Goal: Task Accomplishment & Management: Manage account settings

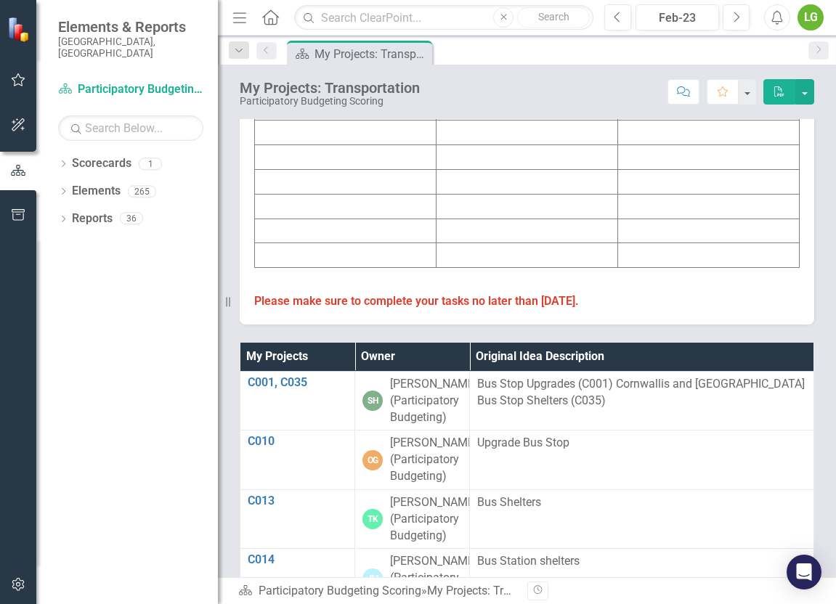
scroll to position [592, 0]
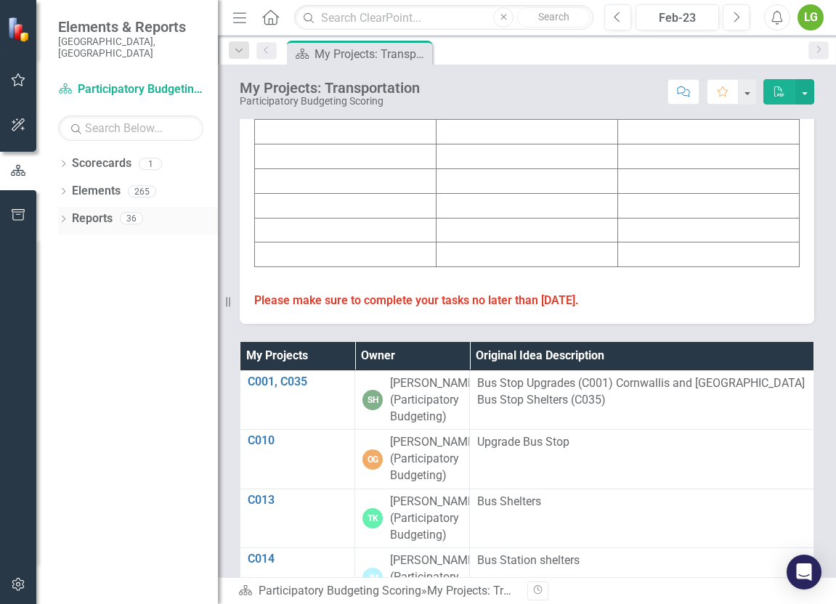
click at [89, 211] on link "Reports" at bounding box center [92, 219] width 41 height 17
click at [68, 216] on icon "Dropdown" at bounding box center [63, 220] width 10 height 8
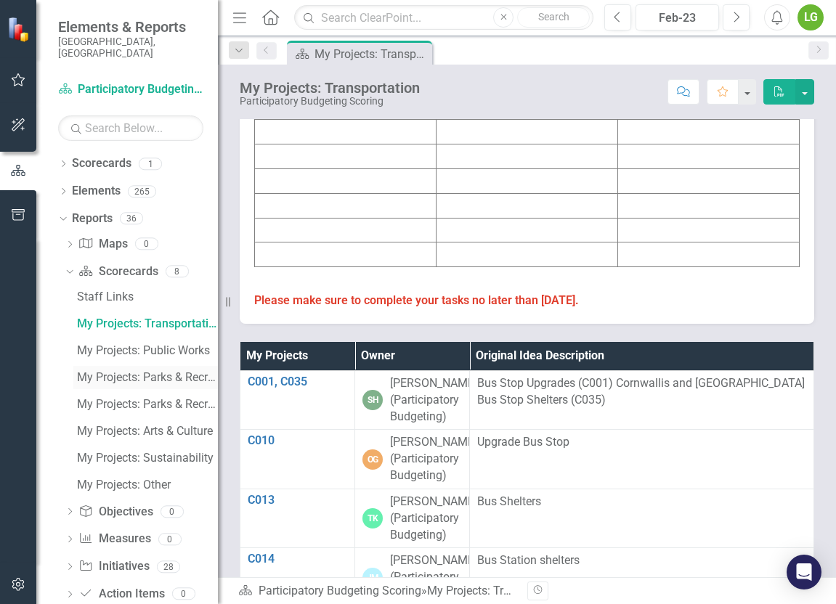
click at [131, 371] on div "My Projects: Parks & Recreation" at bounding box center [147, 377] width 141 height 13
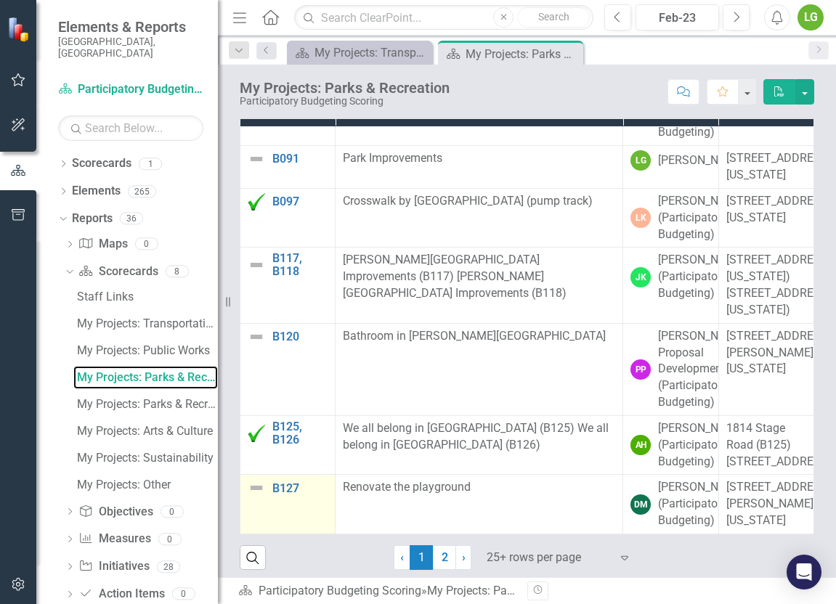
scroll to position [860, 0]
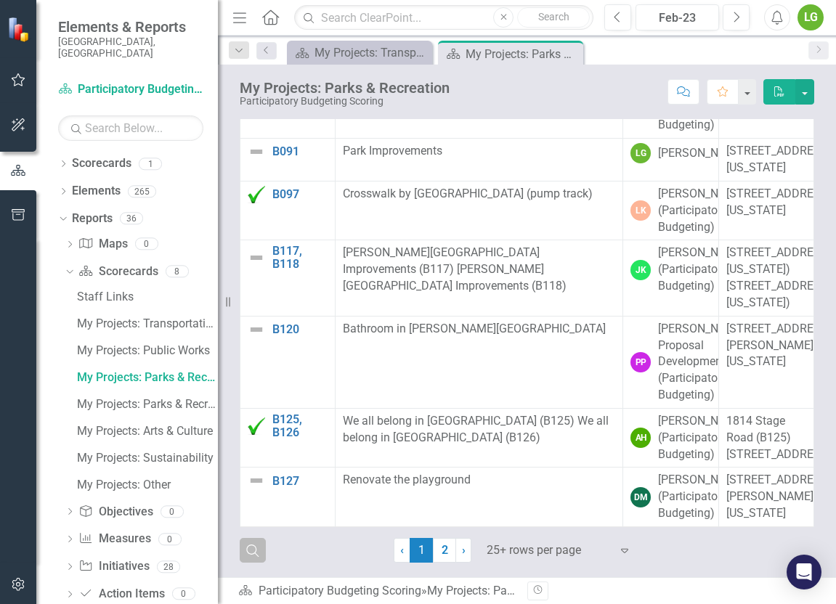
click at [256, 547] on icon "button" at bounding box center [252, 551] width 12 height 12
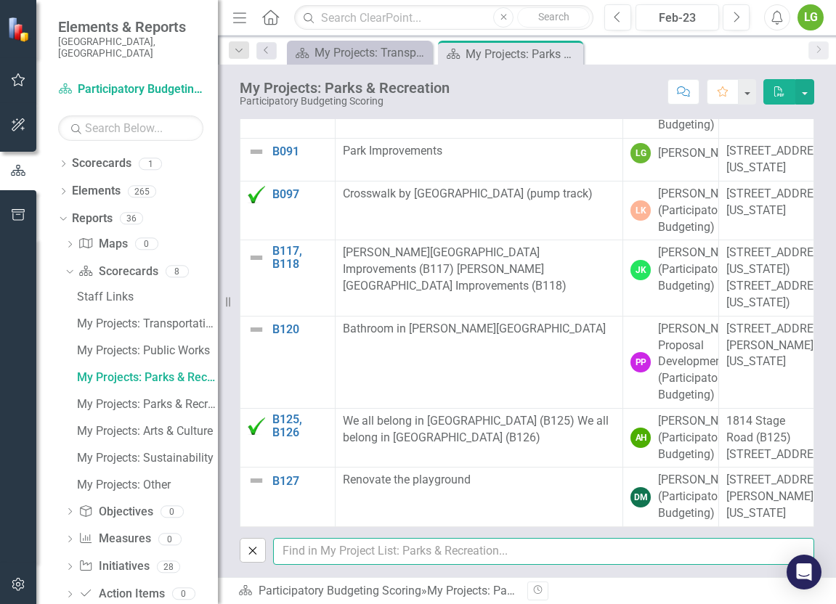
click at [292, 548] on input "text" at bounding box center [543, 551] width 541 height 27
type input "lauren"
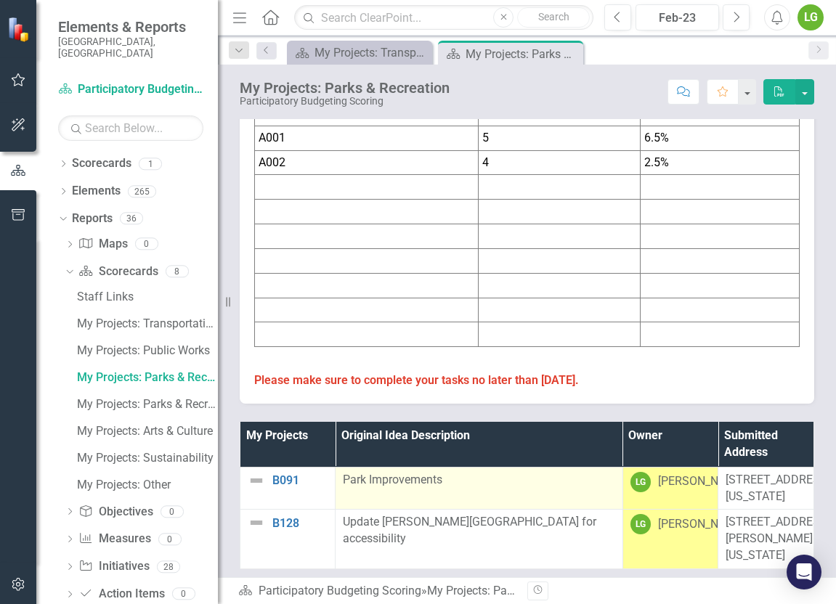
scroll to position [673, 0]
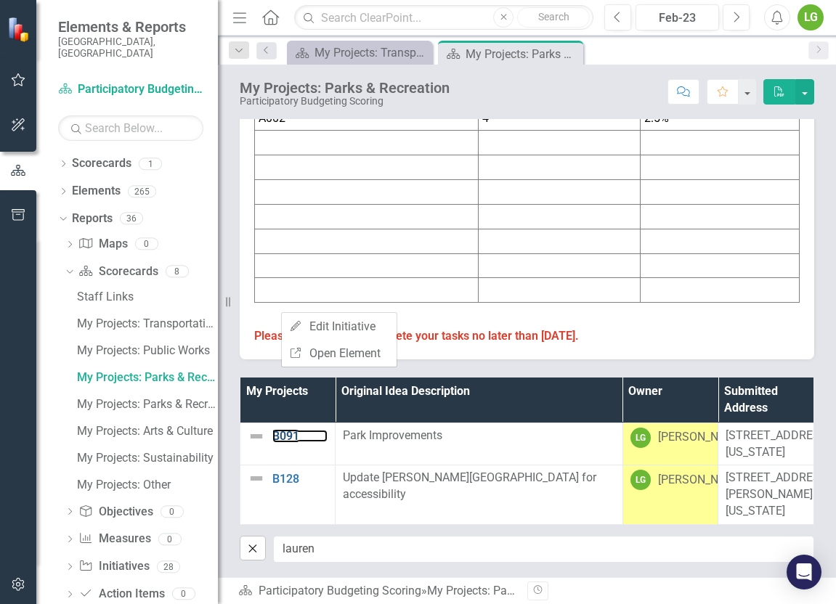
drag, startPoint x: 281, startPoint y: 312, endPoint x: 270, endPoint y: 285, distance: 29.7
click at [269, 428] on div "B091" at bounding box center [288, 436] width 80 height 17
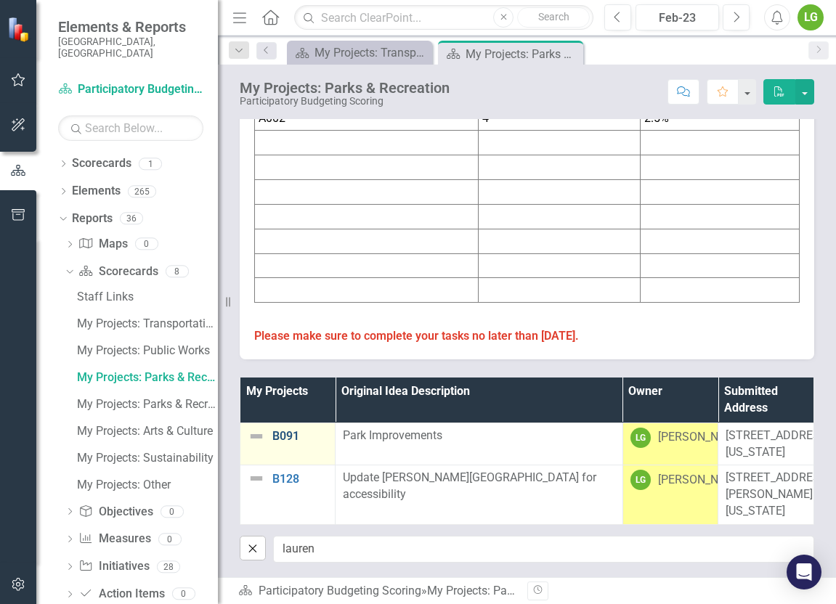
click at [278, 430] on link "B091" at bounding box center [299, 436] width 55 height 13
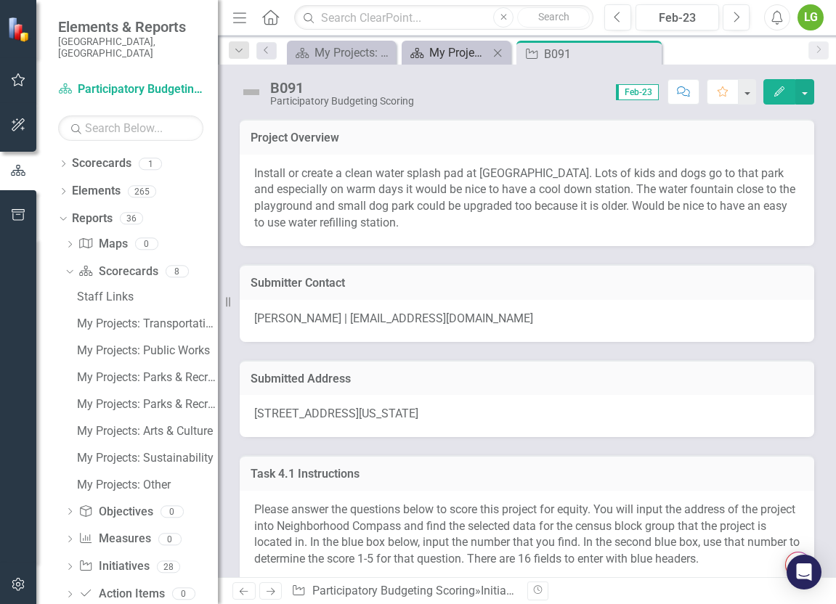
click at [449, 57] on div "My Projects: Parks & Recreation" at bounding box center [459, 53] width 60 height 18
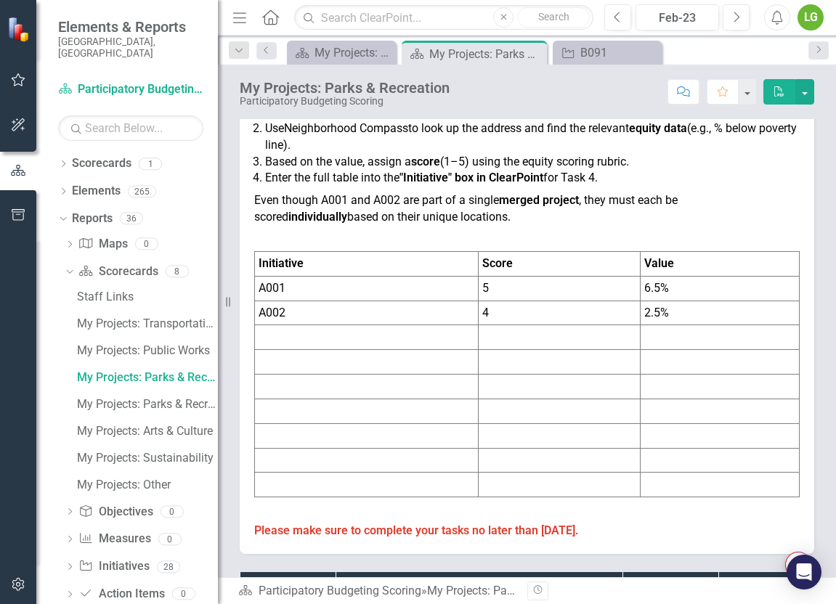
scroll to position [670, 0]
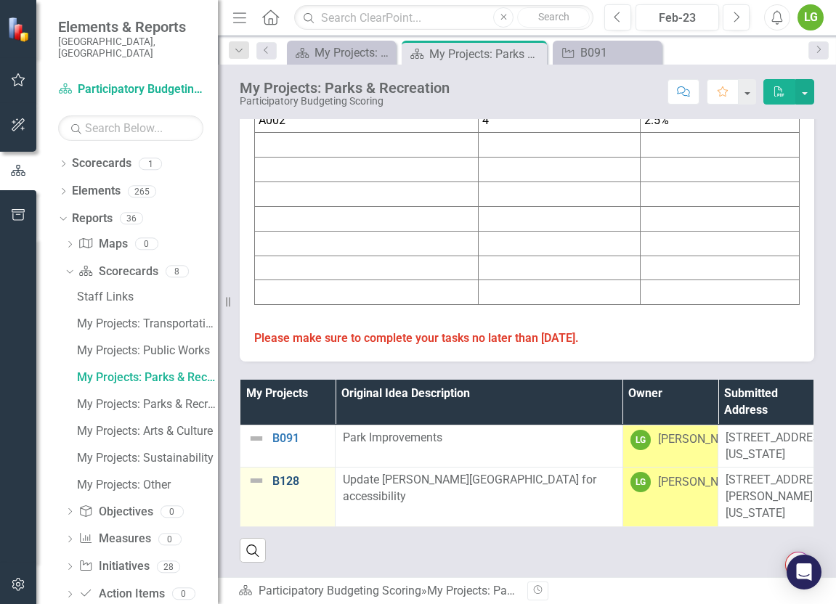
click at [283, 475] on link "B128" at bounding box center [299, 481] width 55 height 13
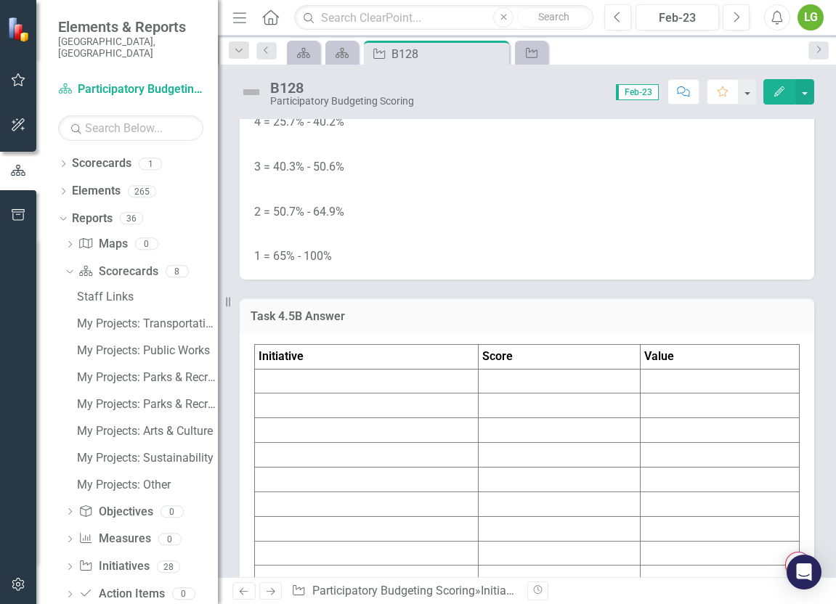
scroll to position [5429, 0]
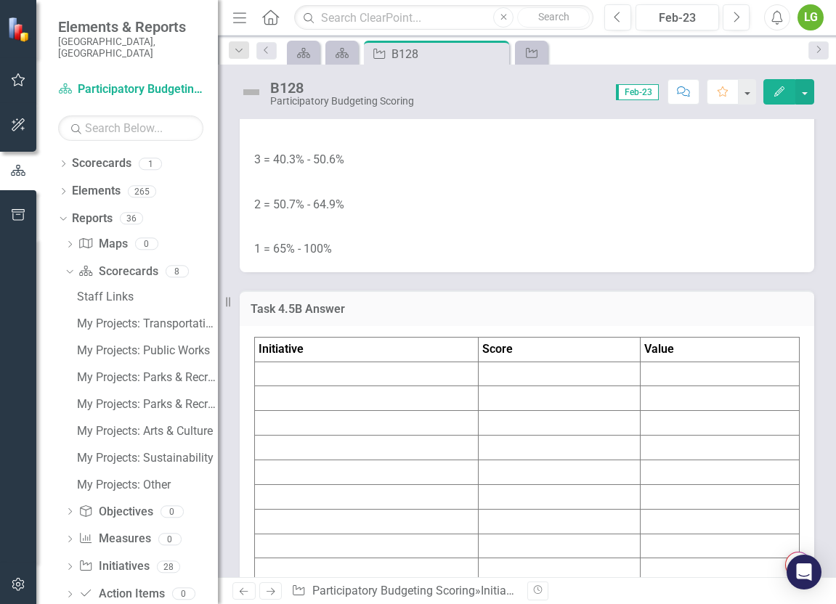
click at [533, 54] on icon "Initiative" at bounding box center [531, 53] width 15 height 12
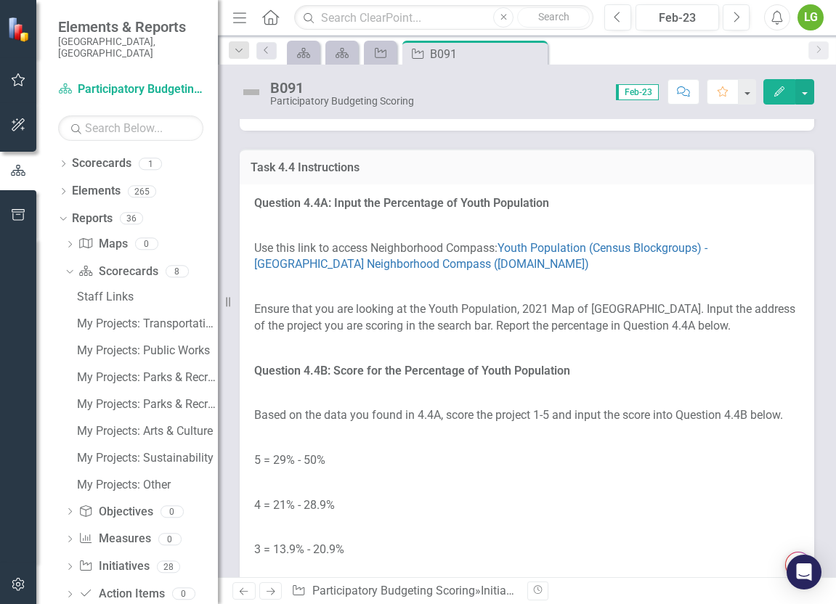
scroll to position [4338, 0]
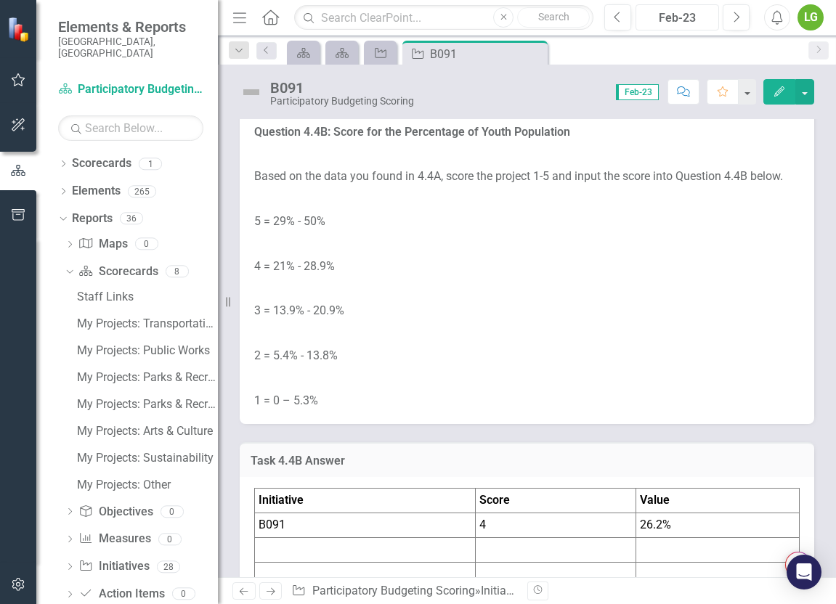
click at [691, 15] on div "Feb-23" at bounding box center [677, 17] width 73 height 17
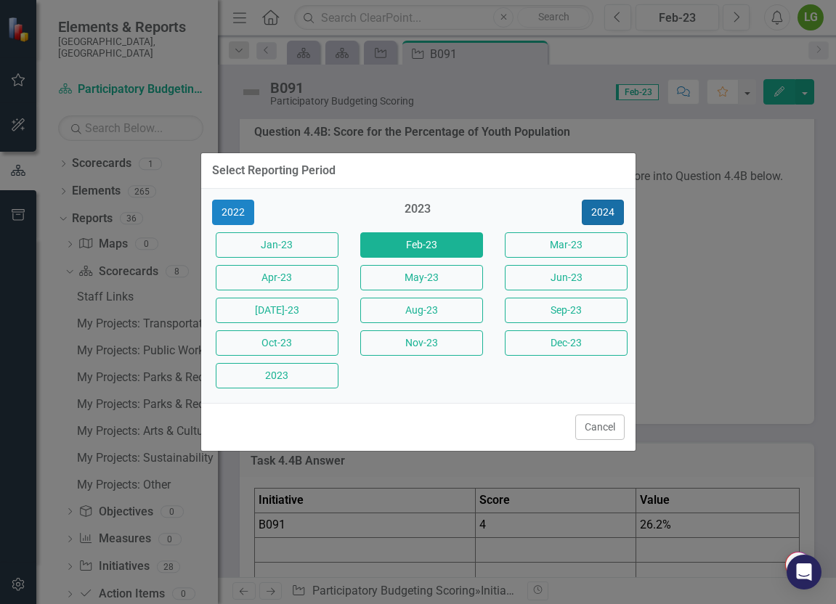
click at [601, 206] on button "2024" at bounding box center [603, 212] width 42 height 25
click at [601, 206] on button "2025" at bounding box center [603, 212] width 42 height 25
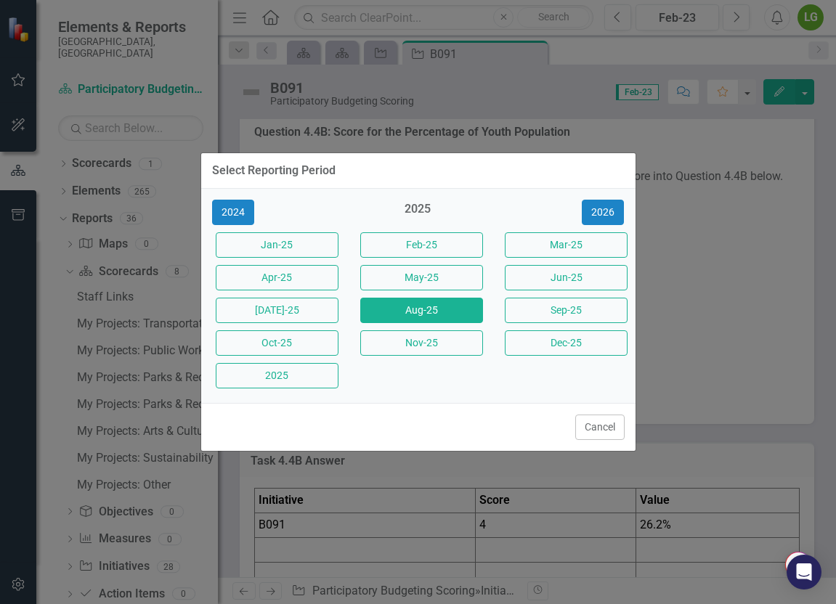
click at [415, 304] on button "Aug-25" at bounding box center [421, 310] width 123 height 25
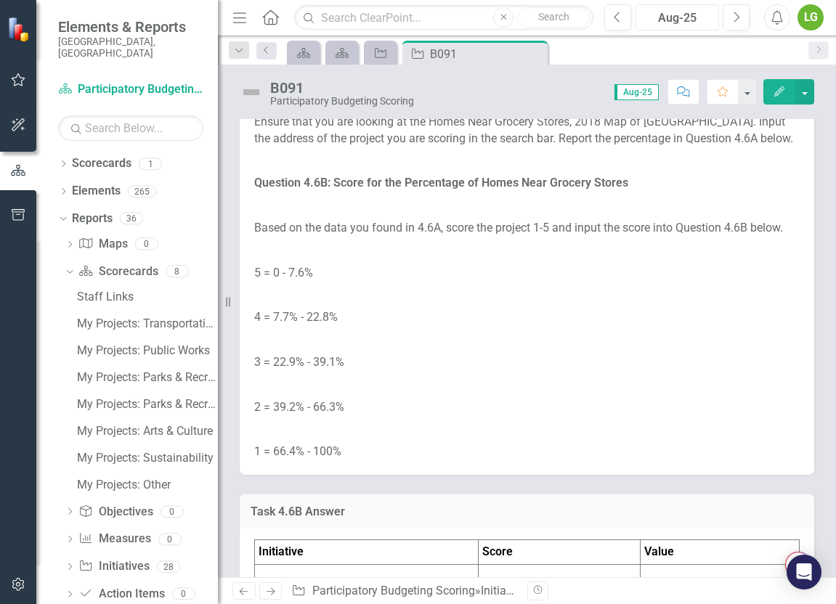
scroll to position [6063, 0]
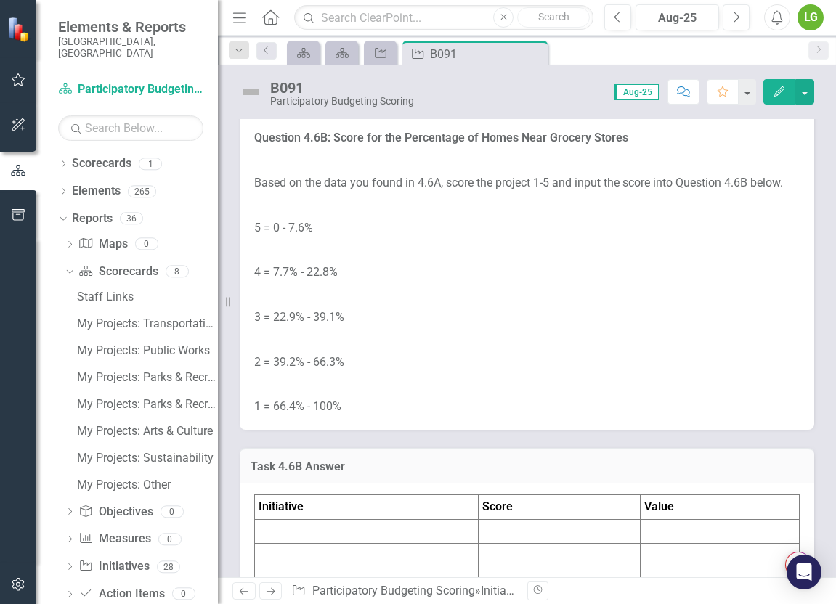
click at [497, 38] on link "Homes Near Grocery Stores (Census Blockgroups) - [GEOGRAPHIC_DATA] Neighborhood…" at bounding box center [506, 23] width 505 height 31
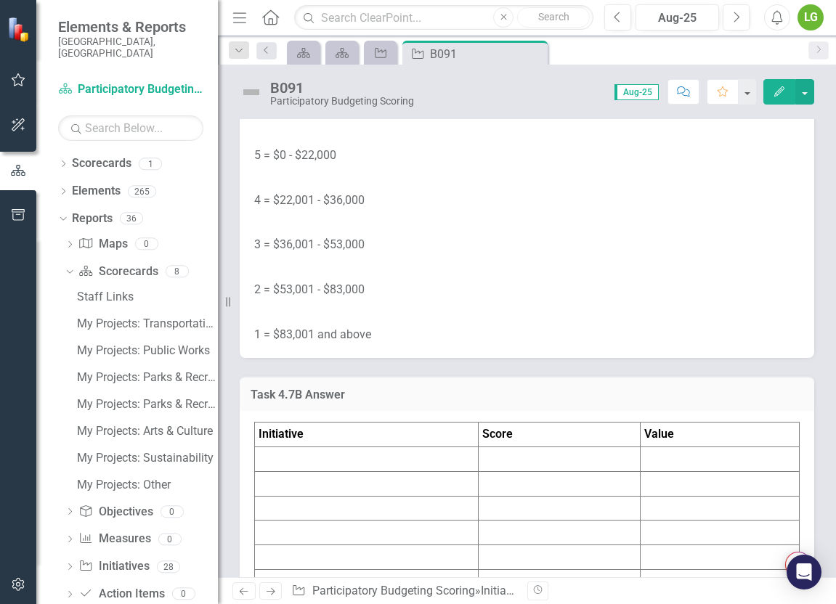
scroll to position [6996, 0]
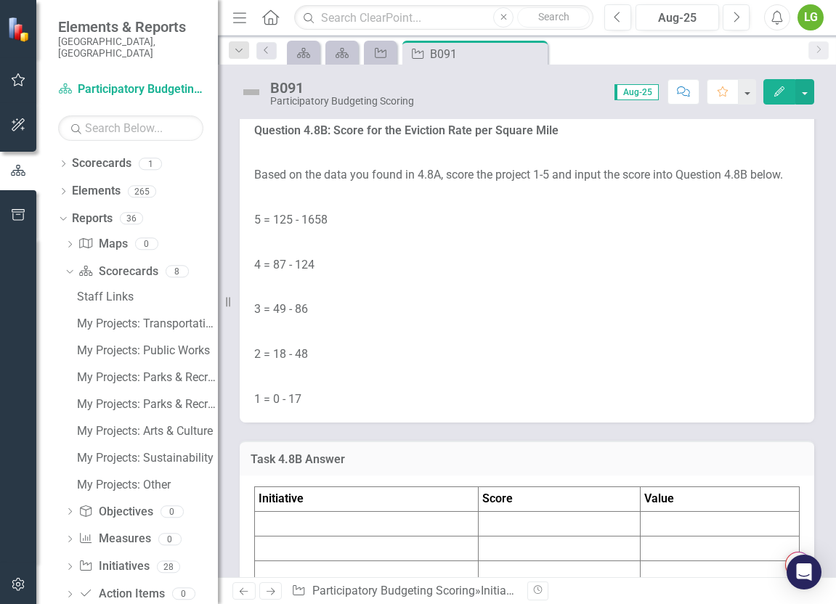
scroll to position [7802, 0]
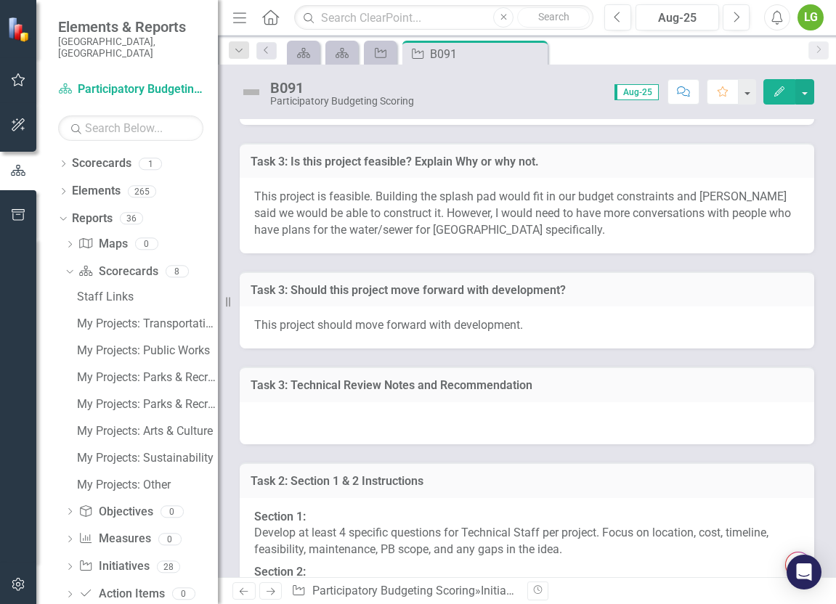
scroll to position [8415, 0]
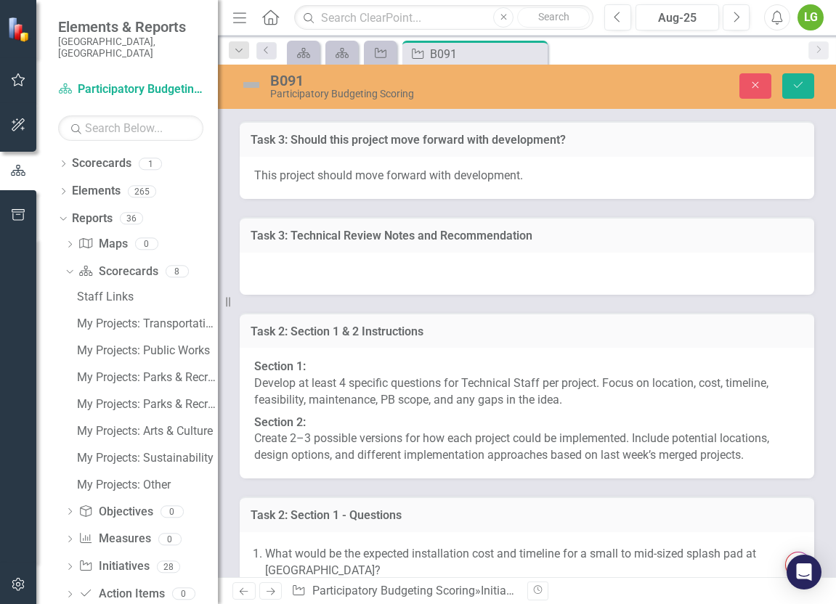
type textarea "<table border="1"> <colgroup> <col> <col> <col> </colgroup> <tbody> <tr> <td><s…"
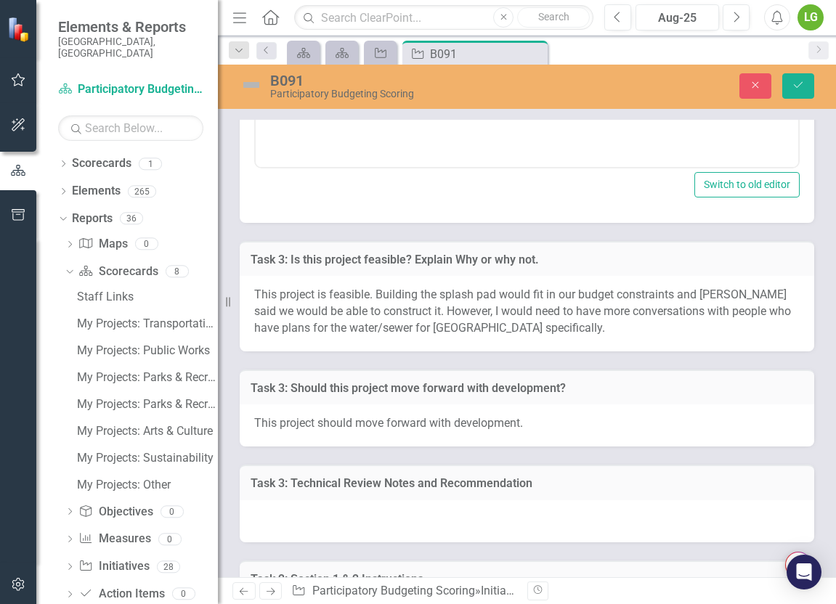
scroll to position [0, 0]
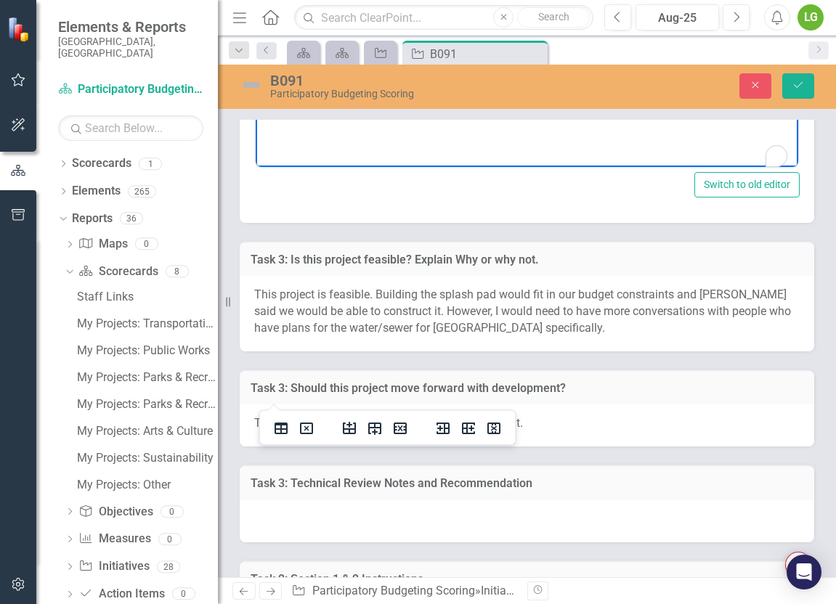
drag, startPoint x: 284, startPoint y: -56, endPoint x: 352, endPoint y: -52, distance: 68.4
paste body "To enrich screen reader interactions, please activate Accessibility in Grammarl…"
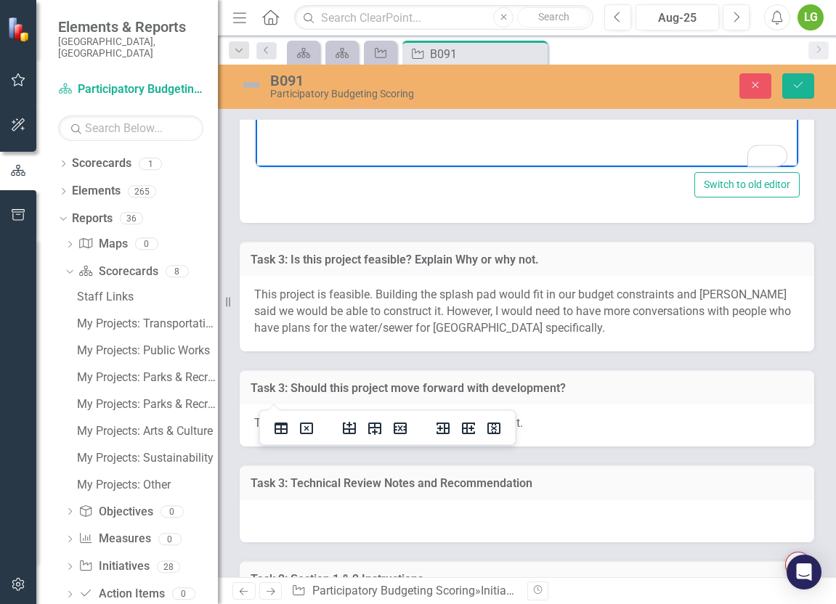
click at [361, 0] on html "Initiative Score Value B128 1" at bounding box center [527, 23] width 543 height 218
click at [469, 0] on body "Initiative Score Value B128 1 2" at bounding box center [527, 23] width 543 height 218
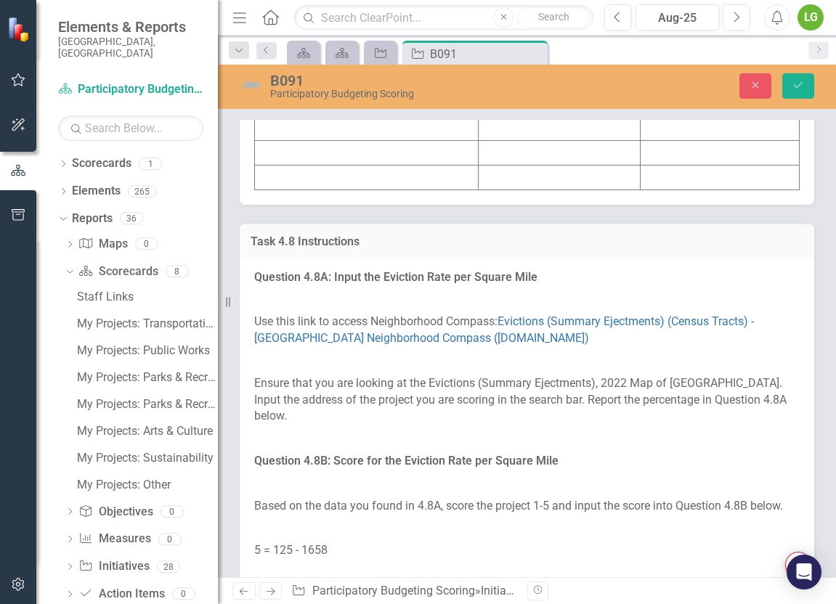
scroll to position [7442, 0]
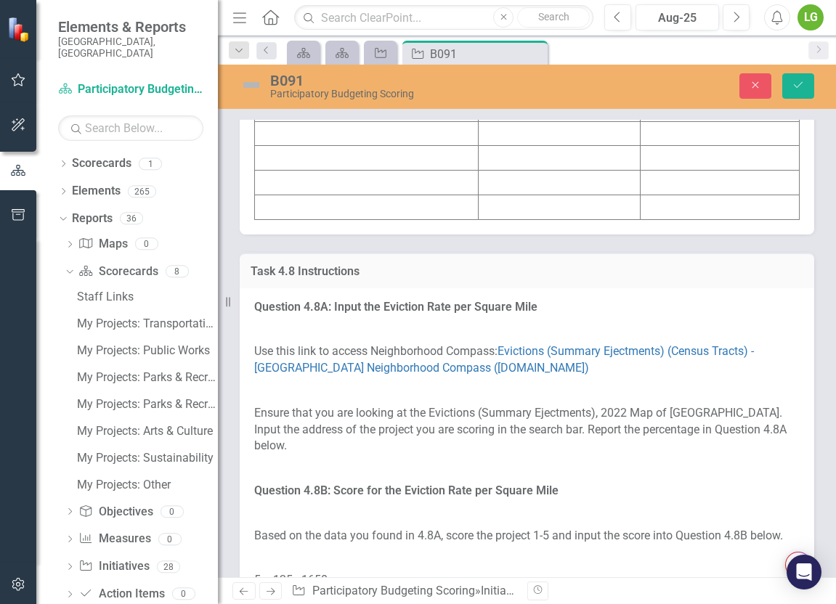
click at [384, 23] on td at bounding box center [367, 11] width 224 height 25
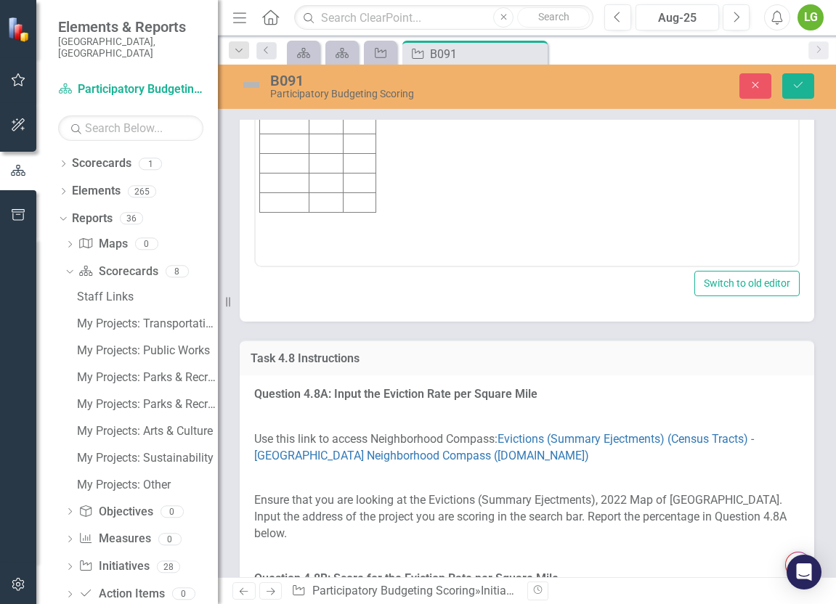
scroll to position [0, 0]
click at [285, 43] on td "Rich Text Area. Press ALT-0 for help." at bounding box center [284, 46] width 49 height 20
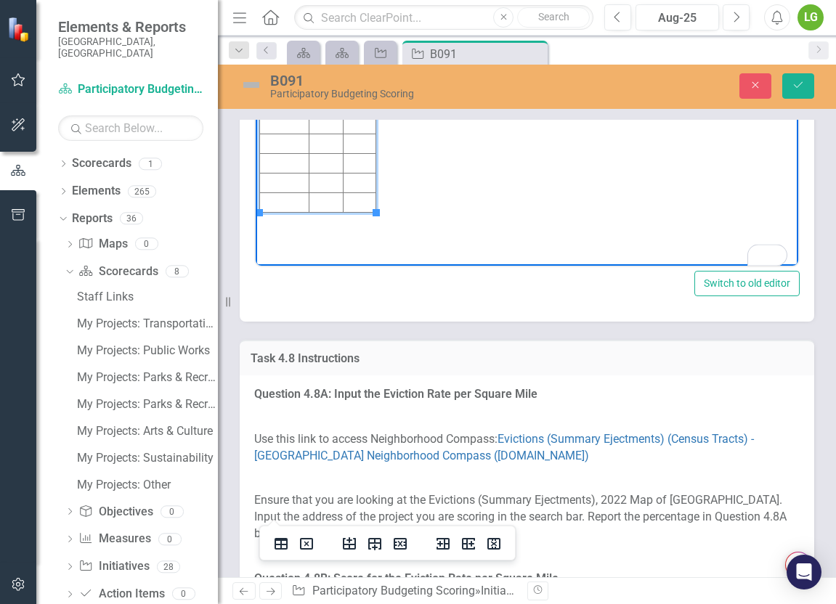
click at [317, 49] on td "To enrich screen reader interactions, please activate Accessibility in Grammarl…" at bounding box center [326, 46] width 34 height 20
click at [356, 49] on td "To enrich screen reader interactions, please activate Accessibility in Grammarl…" at bounding box center [360, 46] width 33 height 20
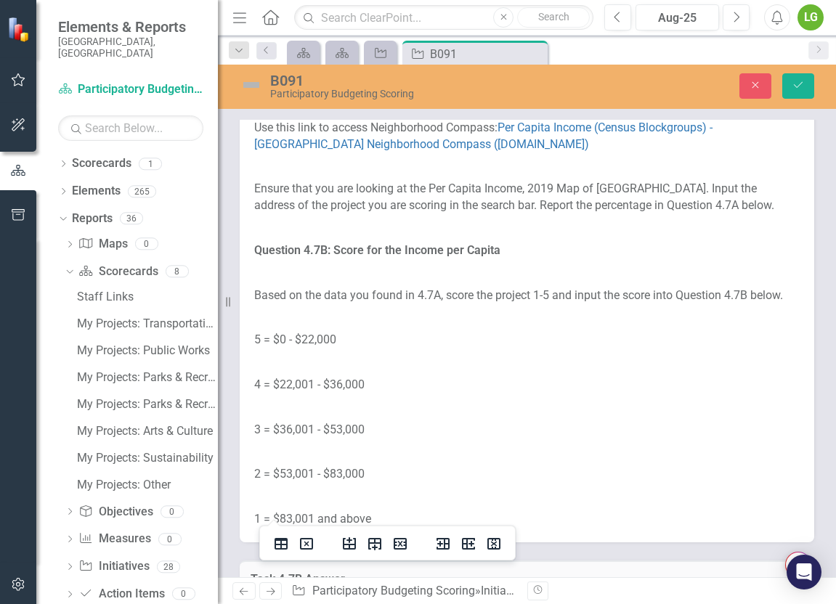
scroll to position [6490, 0]
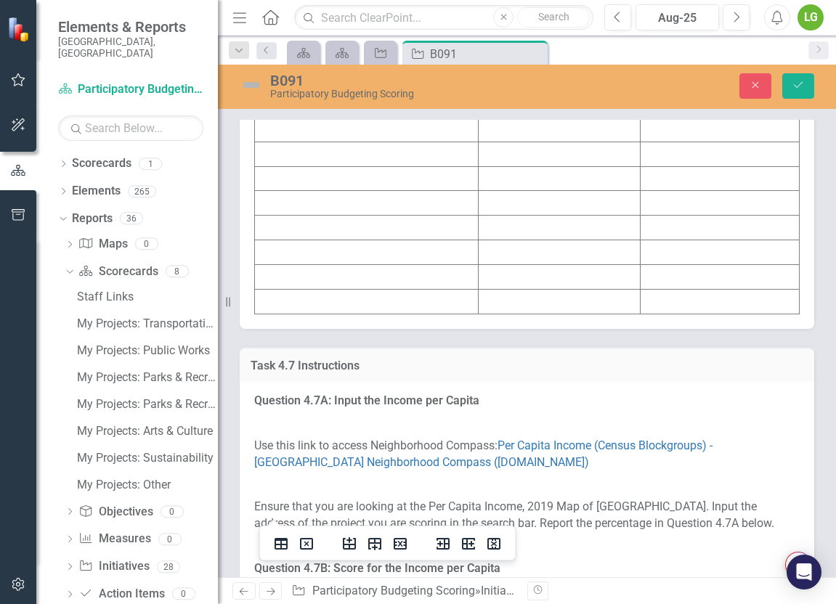
click at [368, 117] on td at bounding box center [367, 104] width 224 height 25
click at [370, 117] on td at bounding box center [367, 104] width 224 height 25
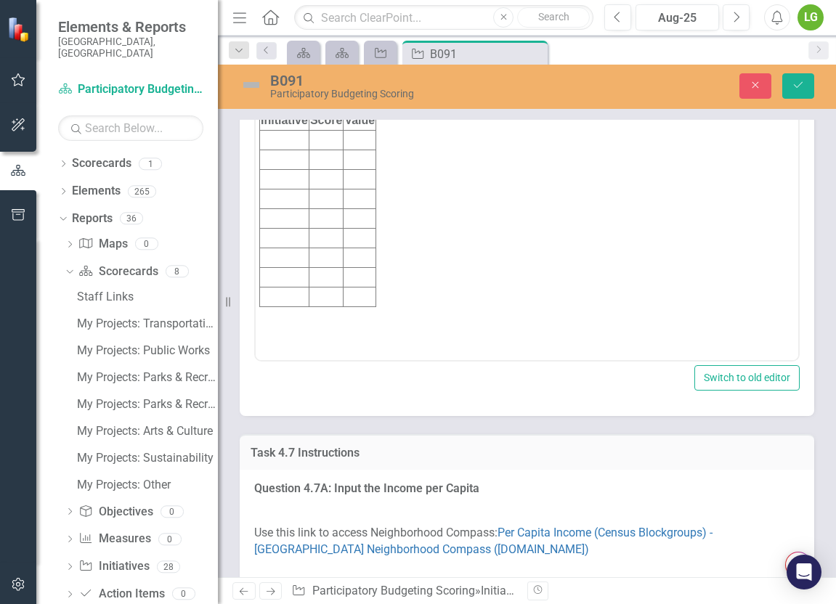
scroll to position [0, 0]
click at [273, 137] on td "Rich Text Area. Press ALT-0 for help." at bounding box center [284, 141] width 49 height 20
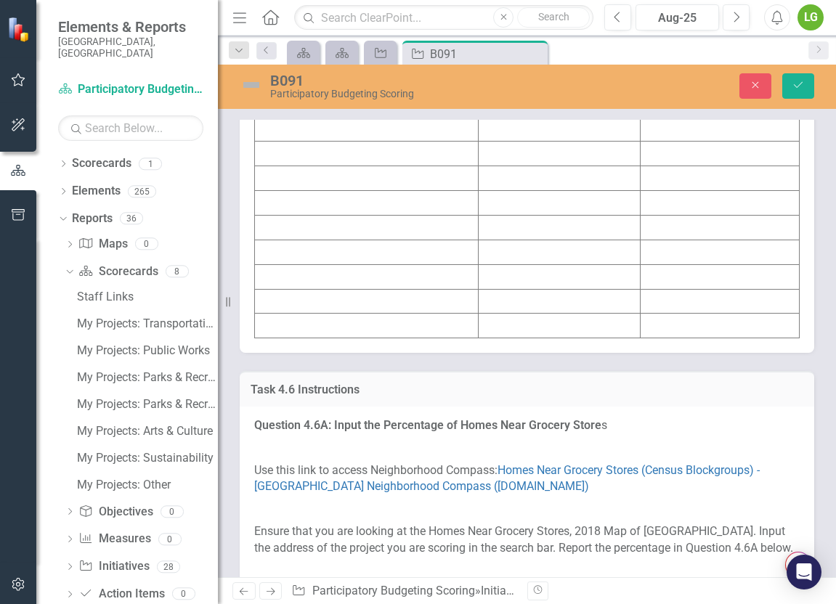
scroll to position [5613, 0]
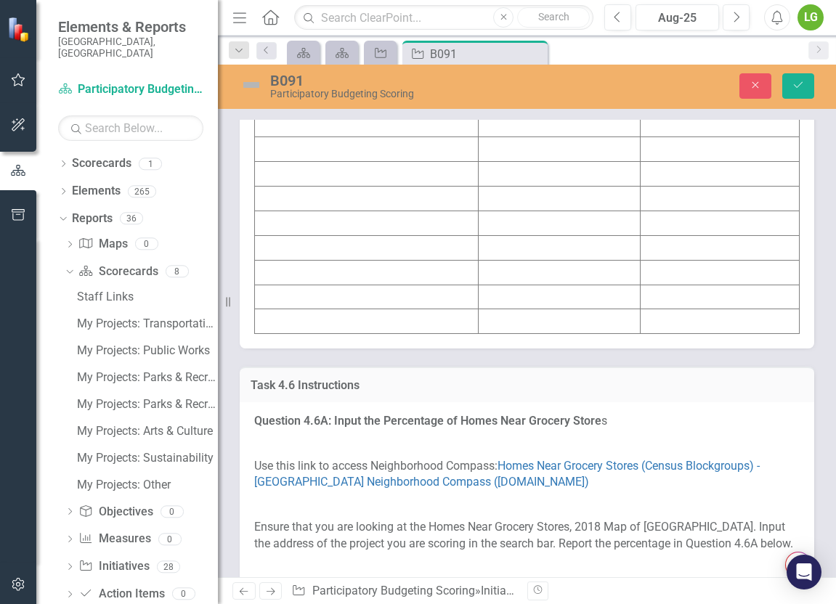
click at [339, 137] on td at bounding box center [367, 125] width 224 height 25
click at [343, 137] on td at bounding box center [367, 125] width 224 height 25
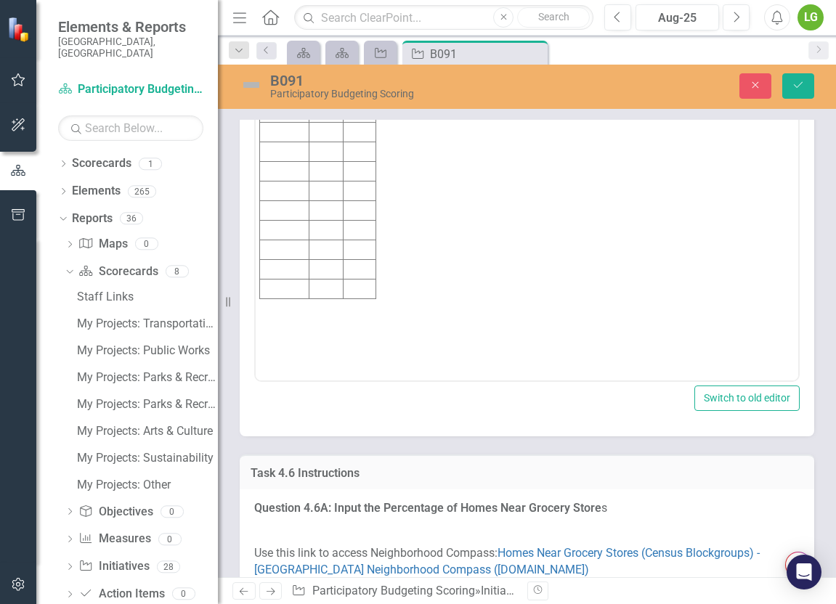
scroll to position [0, 0]
click at [275, 160] on td "Rich Text Area. Press ALT-0 for help." at bounding box center [284, 160] width 49 height 20
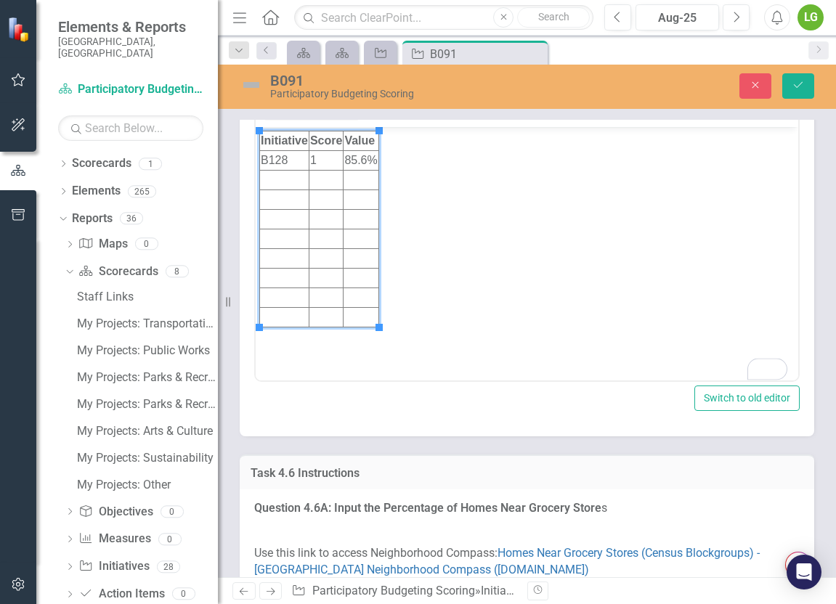
drag, startPoint x: 609, startPoint y: 253, endPoint x: 601, endPoint y: 256, distance: 8.8
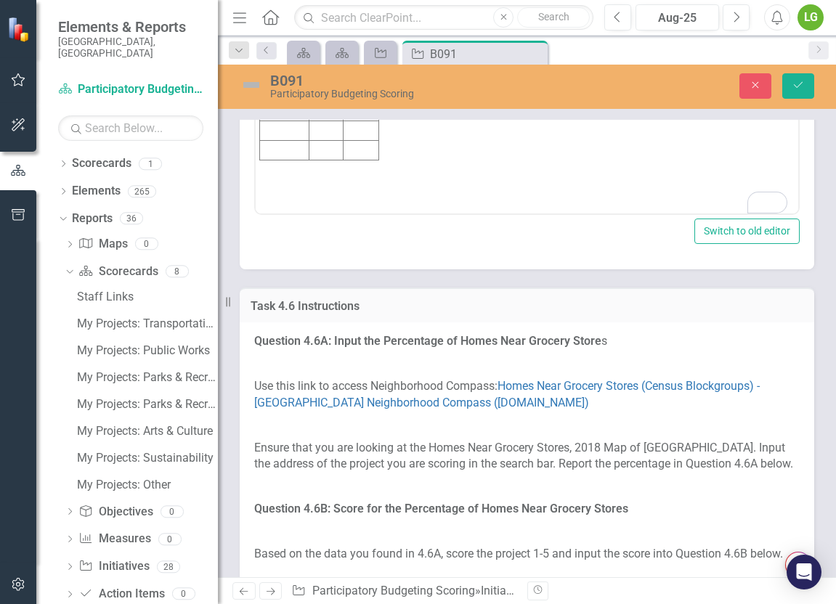
scroll to position [5862, 0]
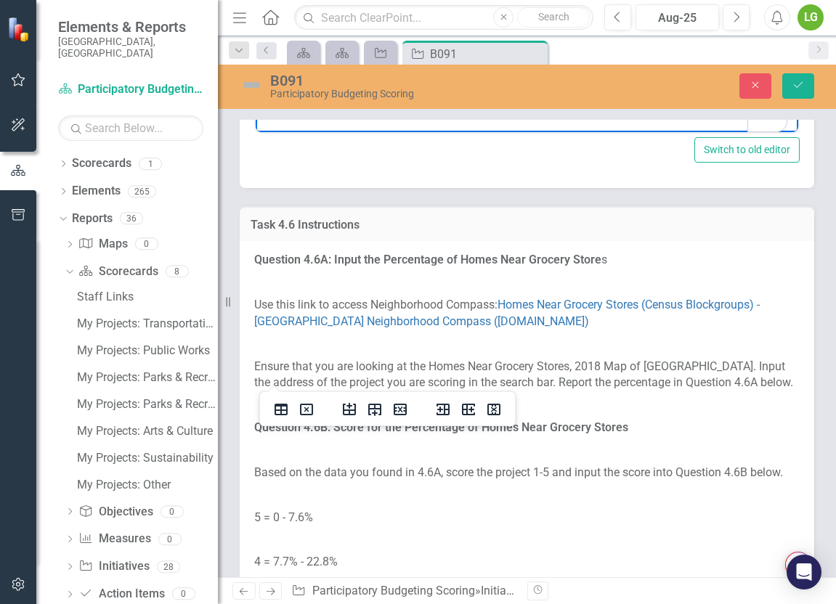
drag, startPoint x: 262, startPoint y: -89, endPoint x: 359, endPoint y: -86, distance: 96.6
click at [707, 89] on icon "Save" at bounding box center [798, 85] width 13 height 10
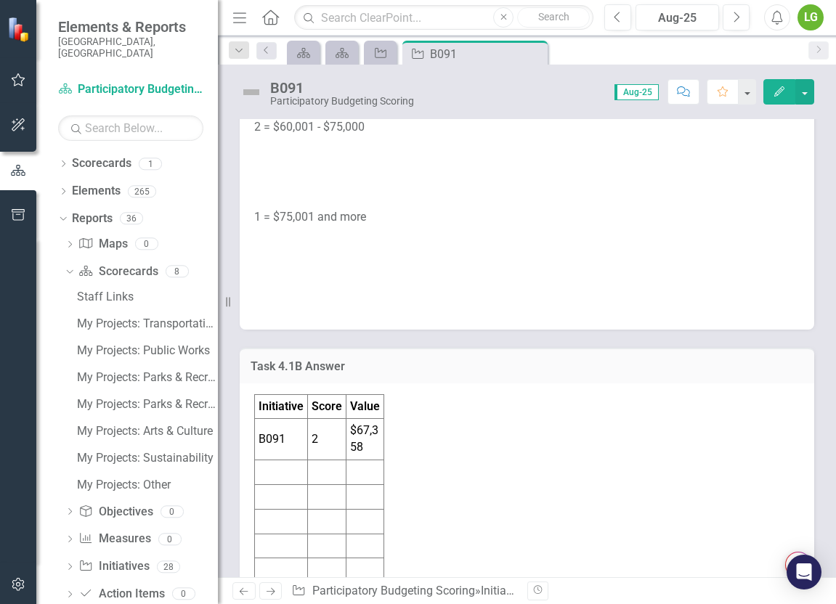
scroll to position [2321, 0]
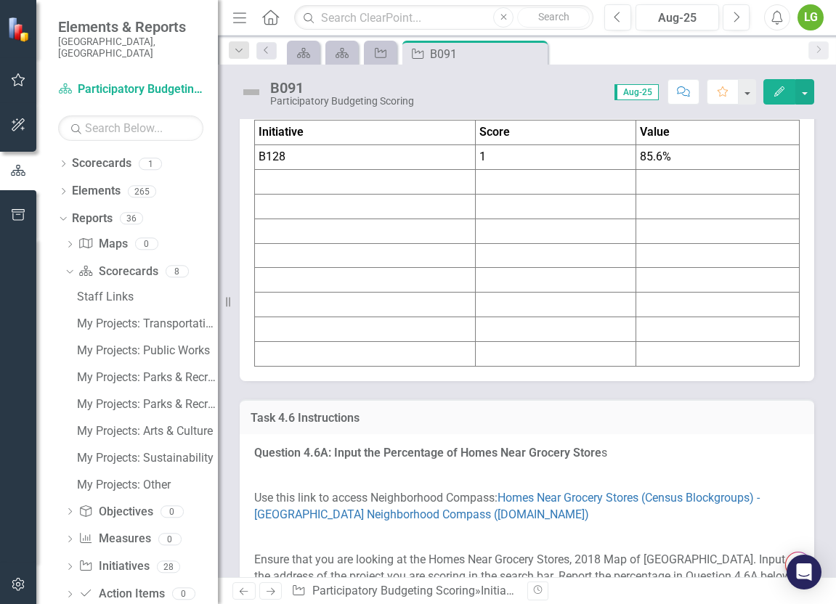
scroll to position [5847, 0]
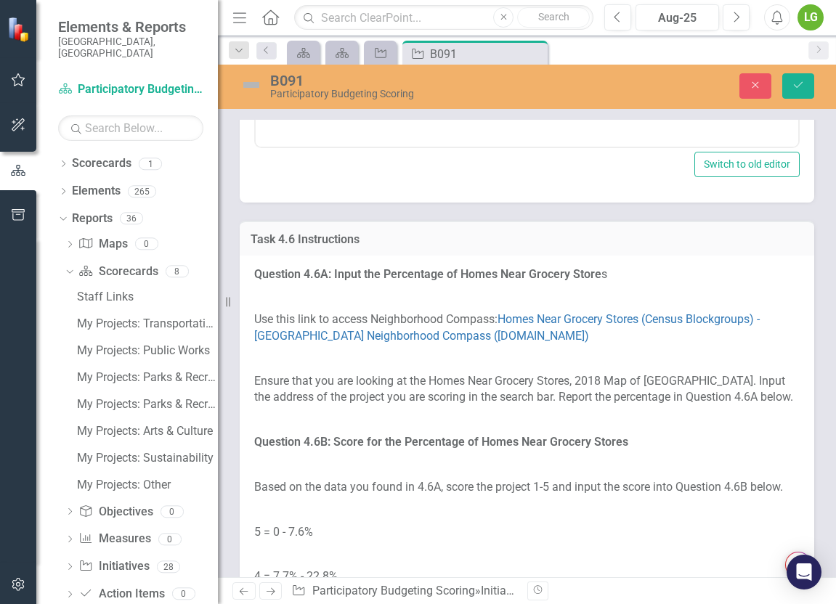
scroll to position [0, 0]
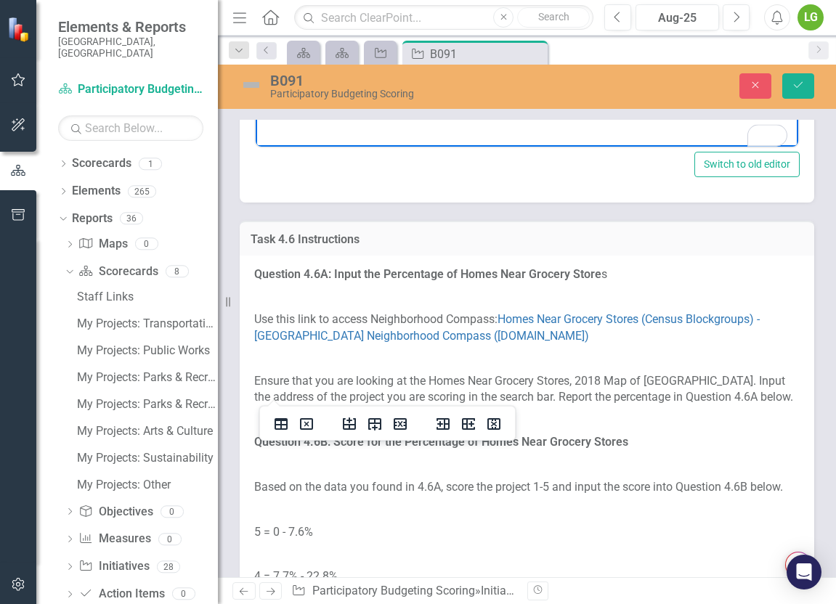
drag, startPoint x: 267, startPoint y: -72, endPoint x: 364, endPoint y: -78, distance: 97.5
click at [412, 0] on body "Initiative Score Value B128 1 85.6%" at bounding box center [527, 2] width 543 height 218
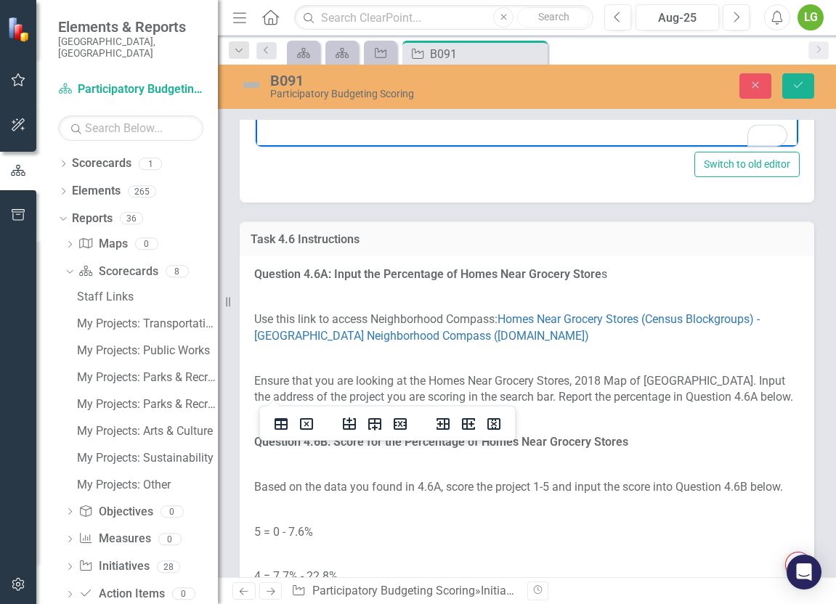
click at [379, 54] on icon "Initiative" at bounding box center [380, 53] width 15 height 12
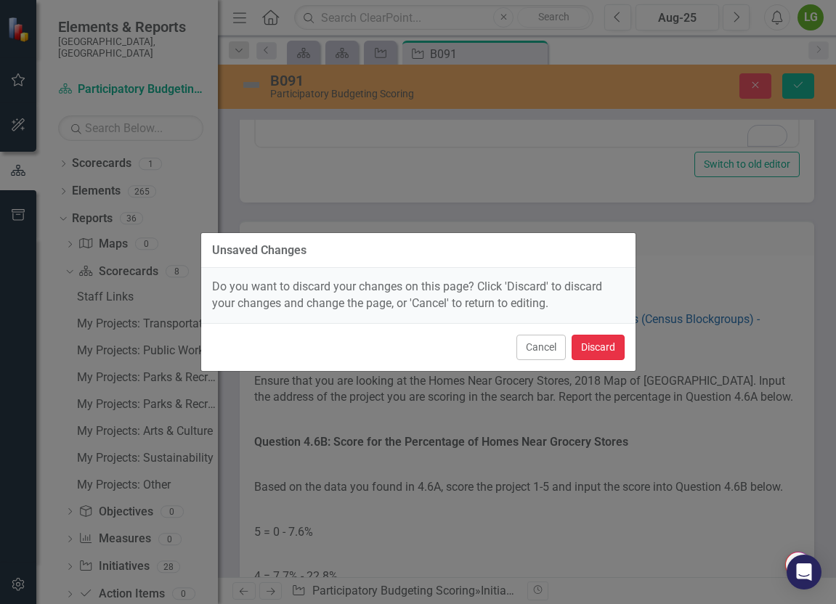
click at [603, 342] on button "Discard" at bounding box center [598, 347] width 53 height 25
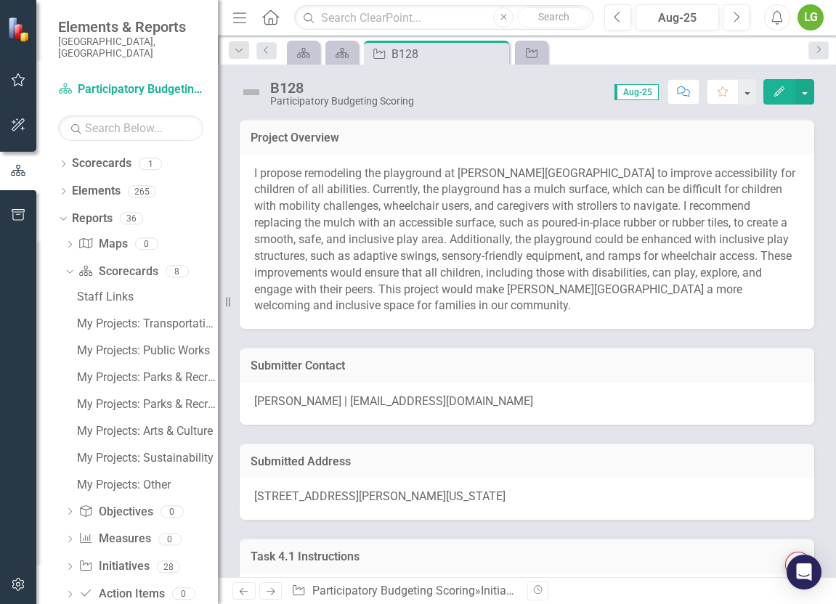
click at [494, 370] on h3 "Submitter Contact" at bounding box center [527, 365] width 553 height 13
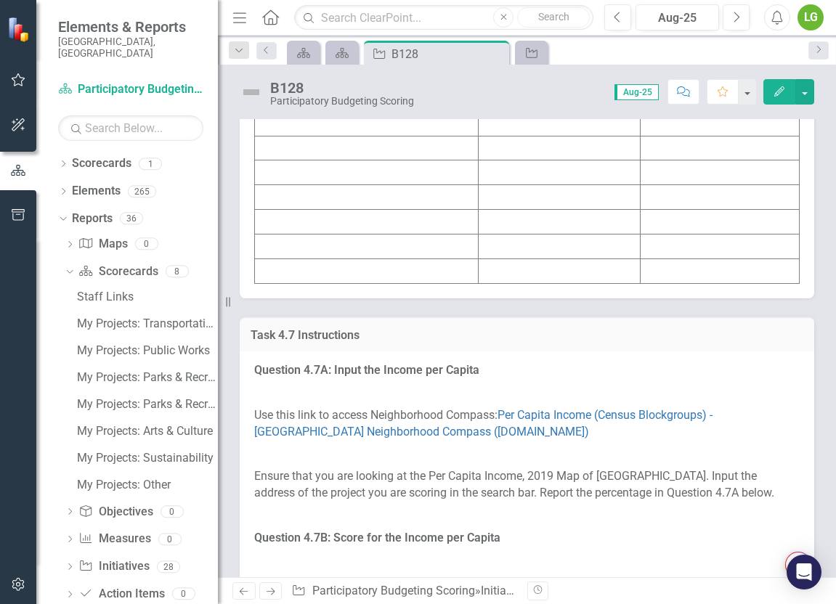
scroll to position [6542, 0]
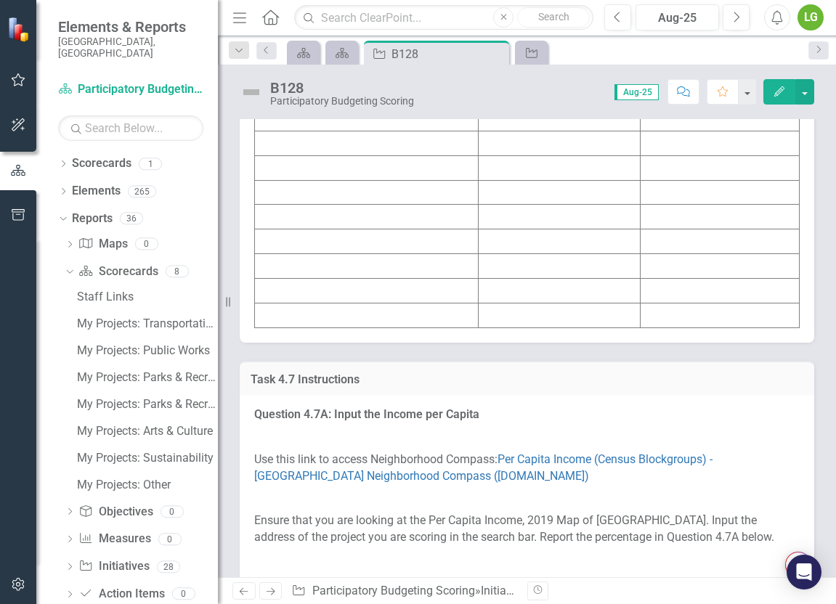
click at [381, 131] on td at bounding box center [367, 118] width 224 height 25
click at [380, 131] on td at bounding box center [367, 118] width 224 height 25
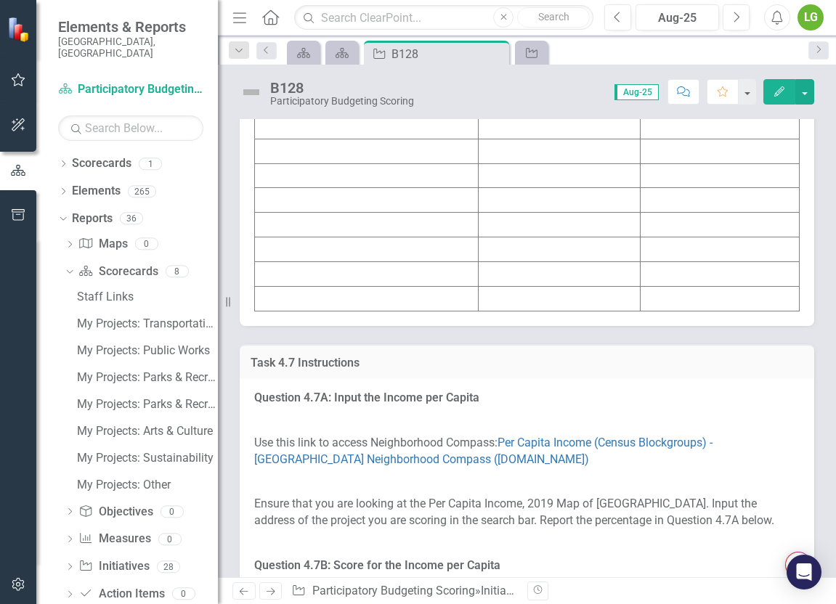
scroll to position [6568, 0]
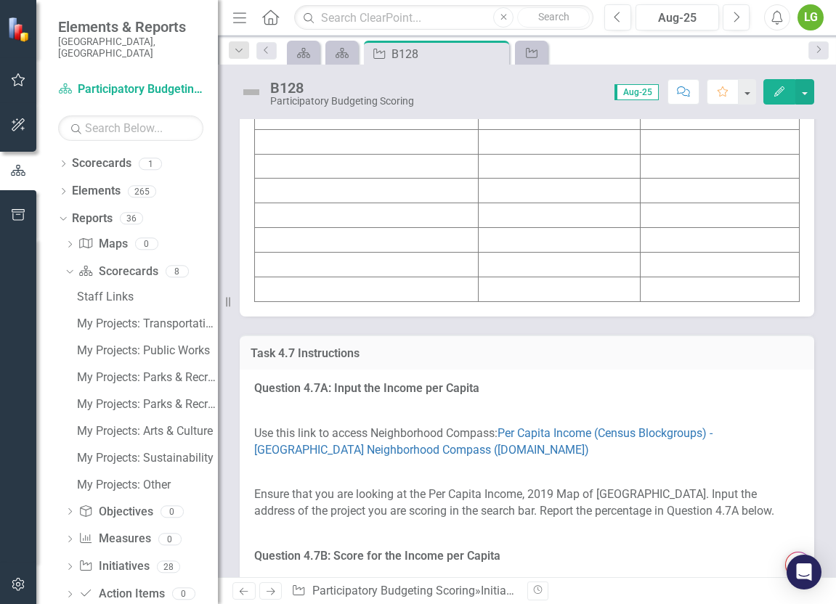
click at [707, 99] on button "Edit" at bounding box center [779, 91] width 32 height 25
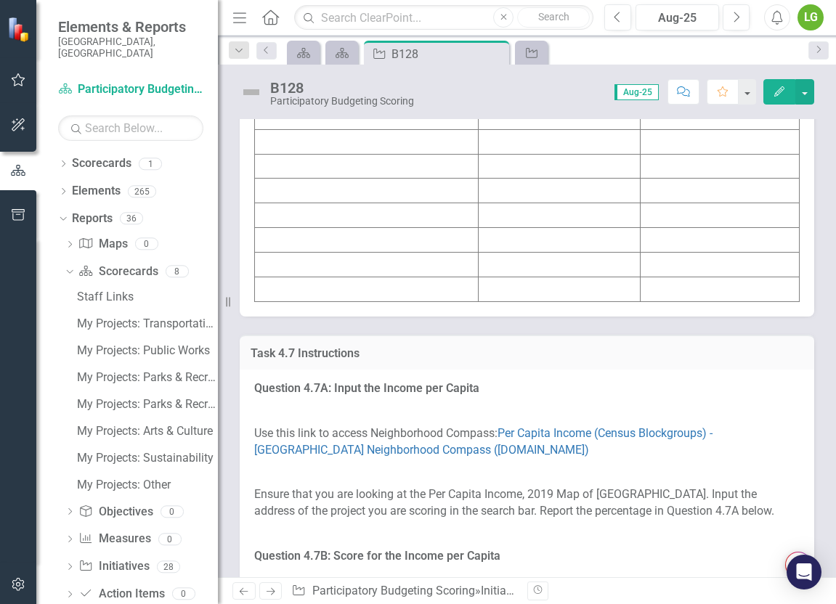
click at [370, 154] on td at bounding box center [367, 141] width 224 height 25
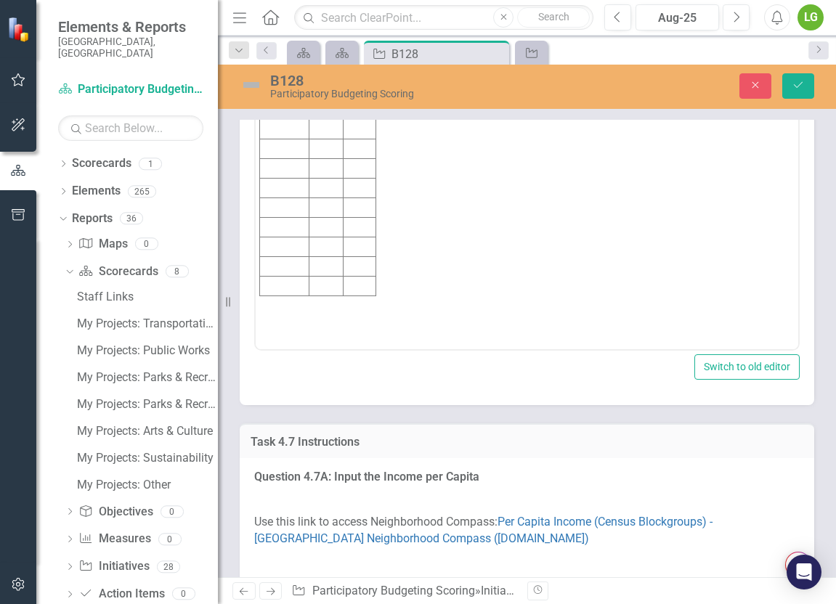
click at [275, 110] on strong "Initiative" at bounding box center [284, 108] width 47 height 12
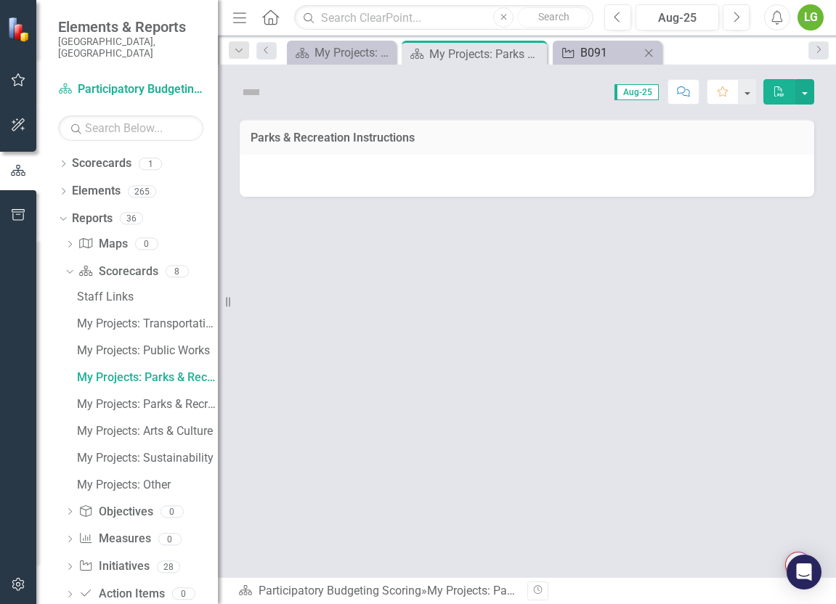
click at [577, 46] on link "Initiative B091" at bounding box center [598, 53] width 84 height 18
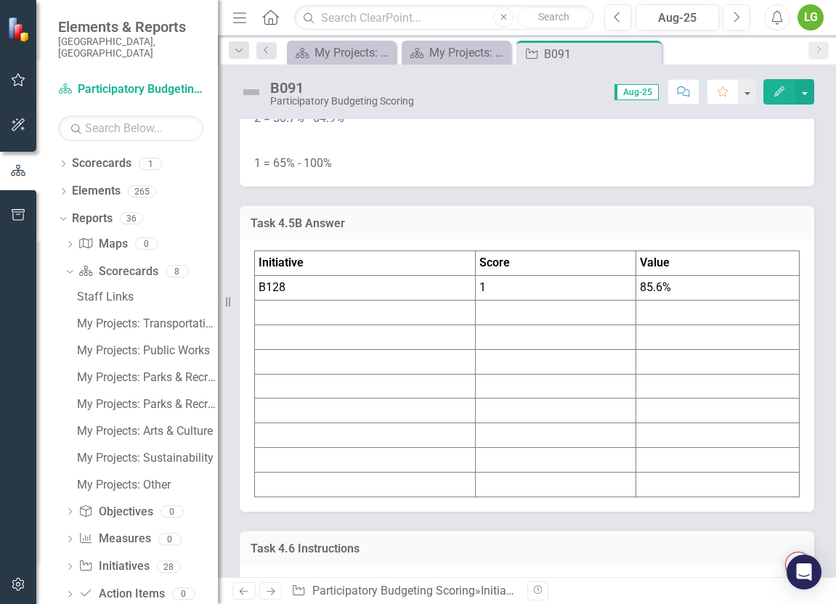
scroll to position [5752, 0]
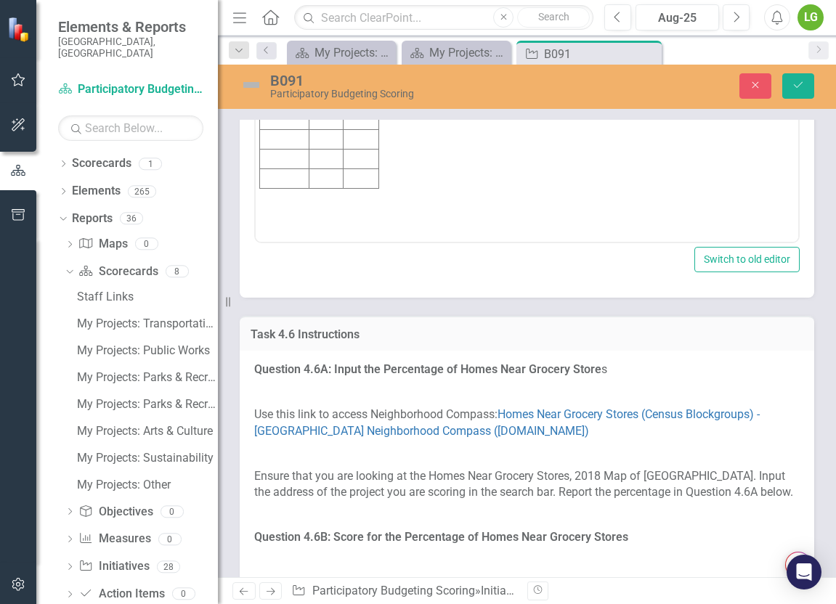
scroll to position [0, 0]
click at [290, 22] on td "B128" at bounding box center [284, 22] width 49 height 20
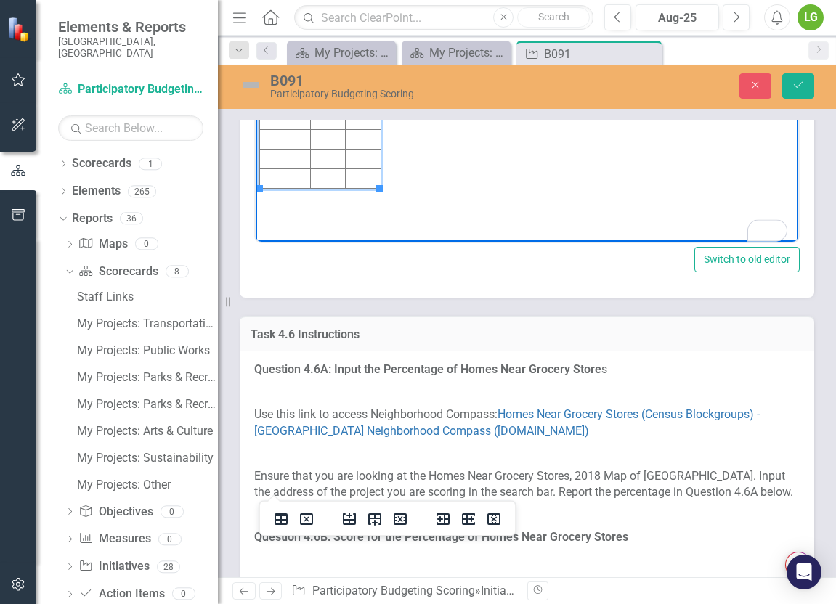
click at [326, 28] on td "1" at bounding box center [327, 22] width 35 height 20
drag, startPoint x: 365, startPoint y: 23, endPoint x: 346, endPoint y: 21, distance: 18.9
click at [346, 20] on td "85.6%" at bounding box center [364, 22] width 36 height 20
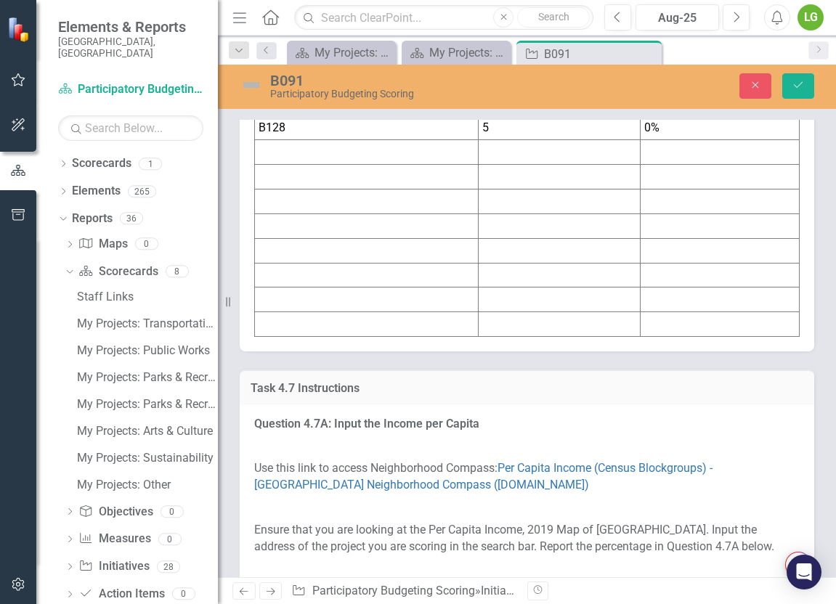
scroll to position [6555, 0]
click at [355, 140] on td "B128" at bounding box center [367, 127] width 224 height 25
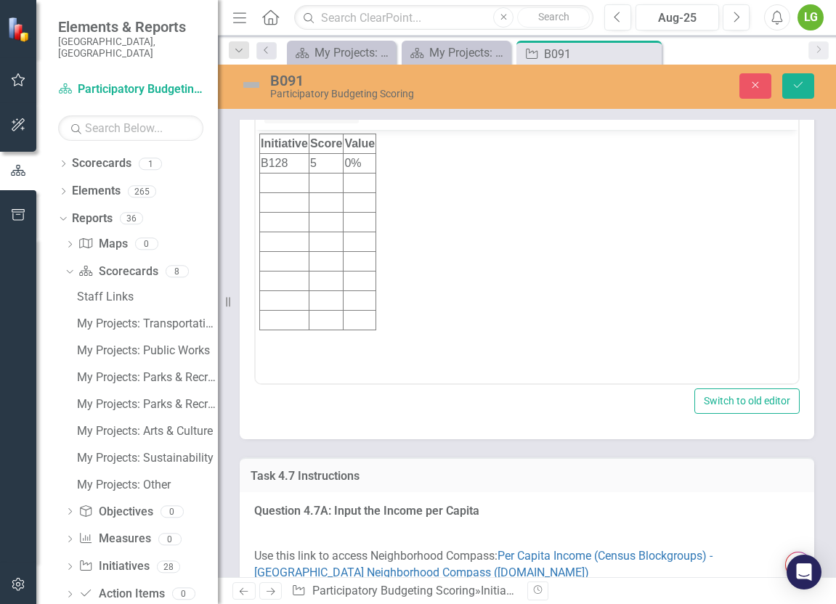
scroll to position [0, 0]
click at [287, 166] on td "B128" at bounding box center [284, 163] width 49 height 20
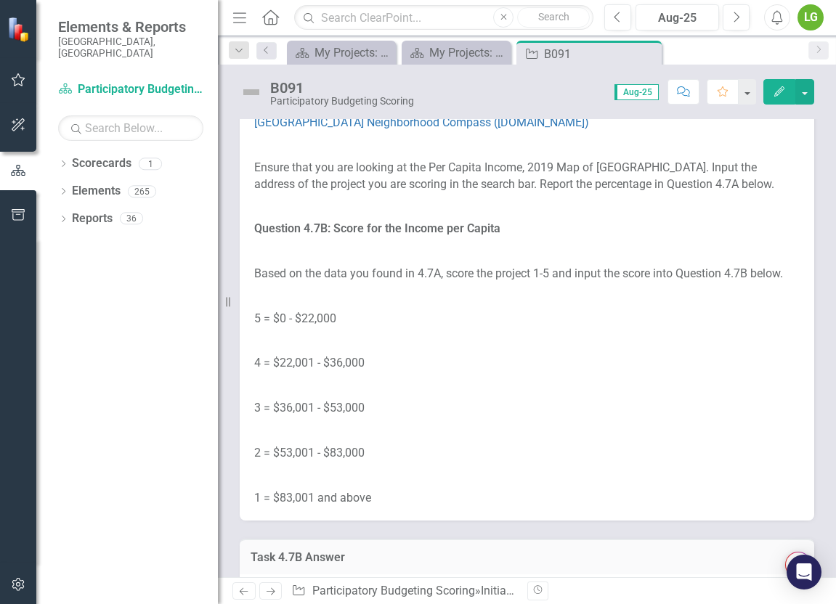
scroll to position [7328, 0]
